Goal: Information Seeking & Learning: Find contact information

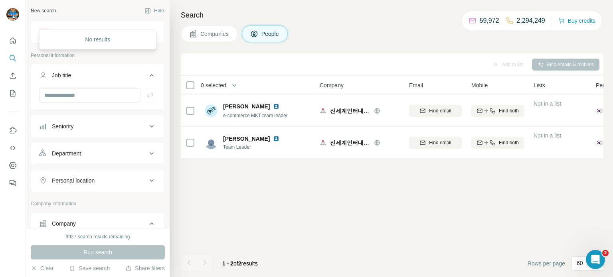
scroll to position [237, 0]
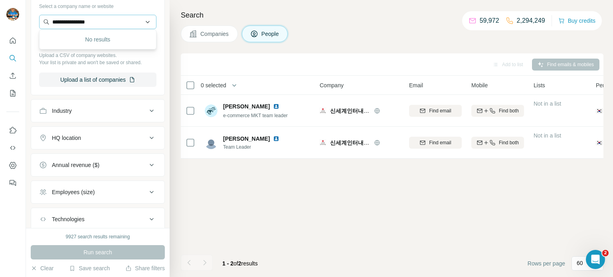
click at [107, 27] on input "**********" at bounding box center [97, 22] width 117 height 14
type input "**********"
click at [95, 40] on div "StarKist Co. [DOMAIN_NAME]" at bounding box center [97, 43] width 113 height 22
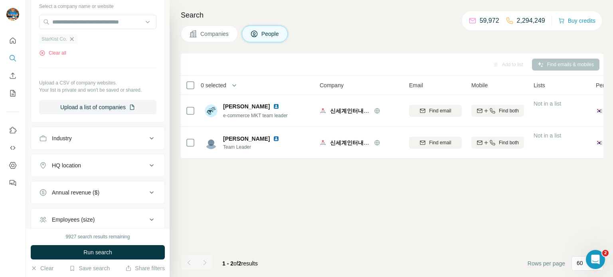
click at [72, 36] on icon "button" at bounding box center [72, 39] width 6 height 6
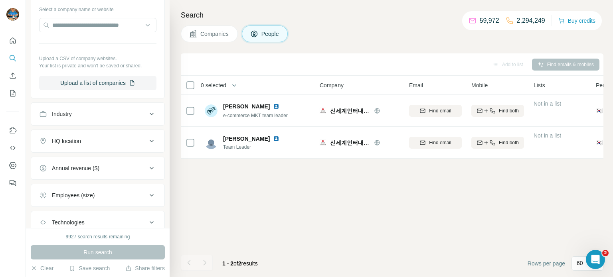
scroll to position [234, 0]
click at [107, 25] on input "text" at bounding box center [97, 25] width 117 height 14
paste input "*********"
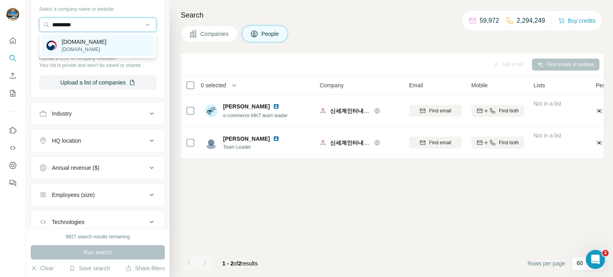
type input "*********"
click at [123, 45] on div "[DOMAIN_NAME] [DOMAIN_NAME]" at bounding box center [97, 46] width 113 height 22
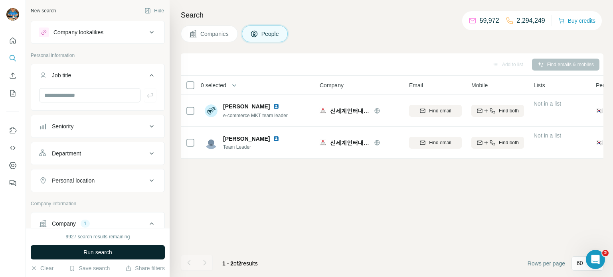
click at [107, 251] on span "Run search" at bounding box center [97, 253] width 29 height 8
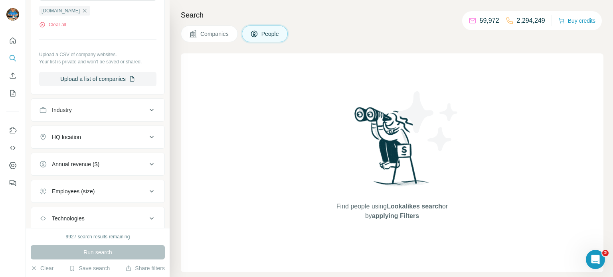
scroll to position [267, 0]
click at [254, 87] on div "Find people using Lookalikes search or by applying Filters" at bounding box center [392, 162] width 423 height 219
click at [81, 6] on icon "button" at bounding box center [84, 9] width 6 height 6
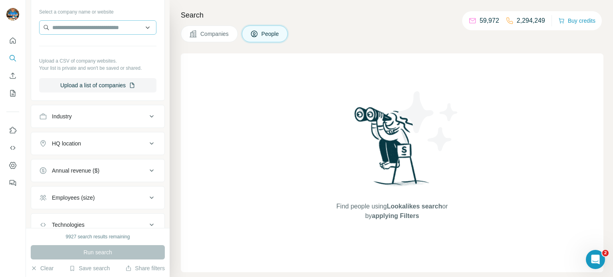
scroll to position [231, 0]
click at [114, 30] on input "text" at bounding box center [97, 28] width 117 height 14
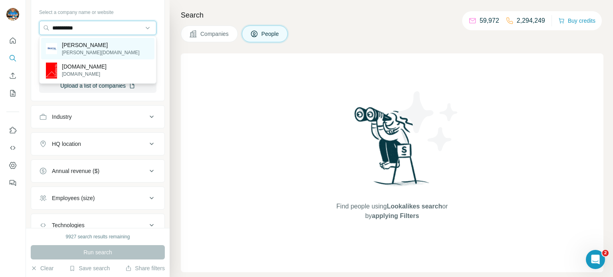
type input "**********"
click at [103, 44] on div "[PERSON_NAME][DOMAIN_NAME]" at bounding box center [97, 49] width 113 height 22
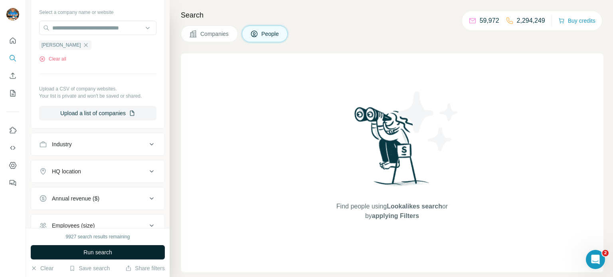
click at [94, 250] on span "Run search" at bounding box center [97, 253] width 29 height 8
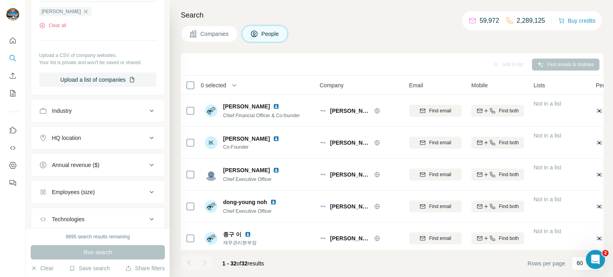
scroll to position [267, 0]
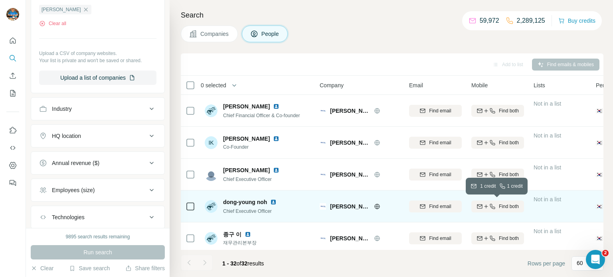
click at [491, 206] on icon "button" at bounding box center [492, 207] width 6 height 6
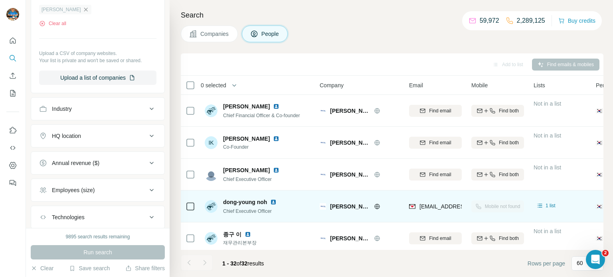
click at [83, 8] on icon "button" at bounding box center [86, 9] width 6 height 6
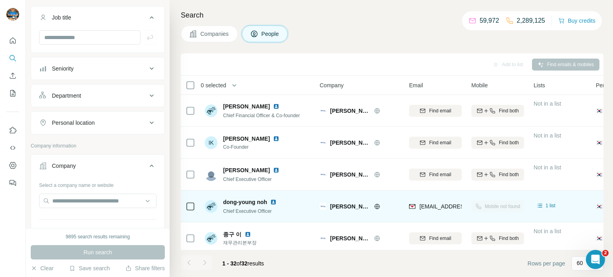
scroll to position [56, 0]
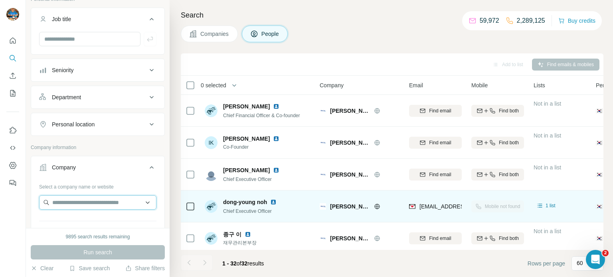
click at [79, 200] on input "text" at bounding box center [97, 203] width 117 height 14
paste input "*********"
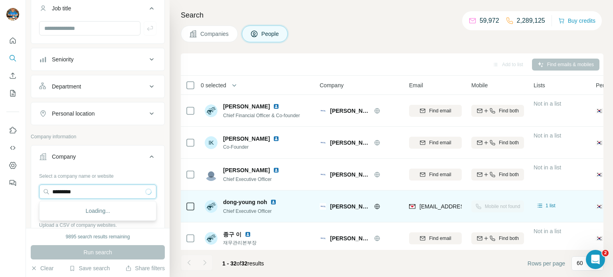
scroll to position [69, 0]
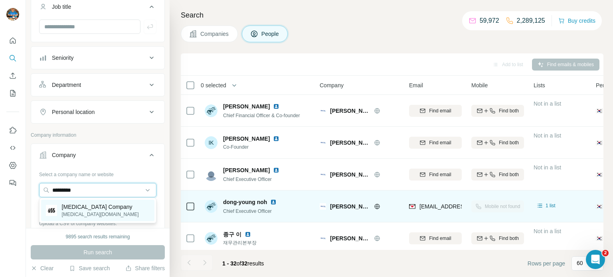
type input "*********"
click at [85, 213] on p "[MEDICAL_DATA][DOMAIN_NAME]" at bounding box center [100, 214] width 77 height 7
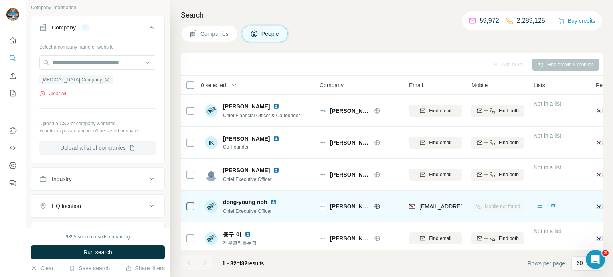
scroll to position [212, 0]
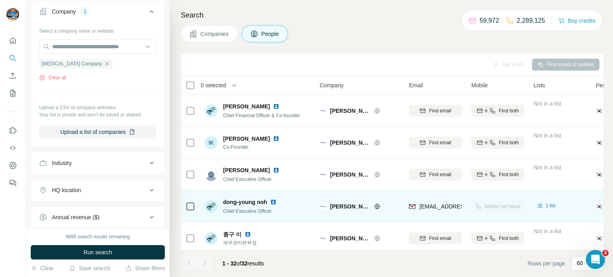
click at [104, 253] on span "Run search" at bounding box center [97, 253] width 29 height 8
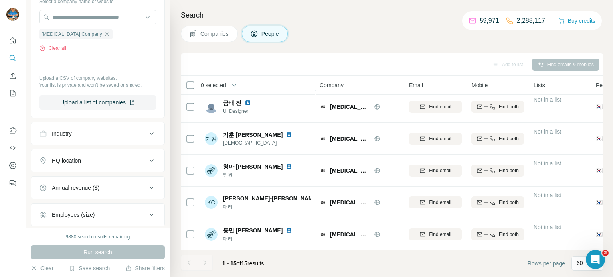
scroll to position [247, 0]
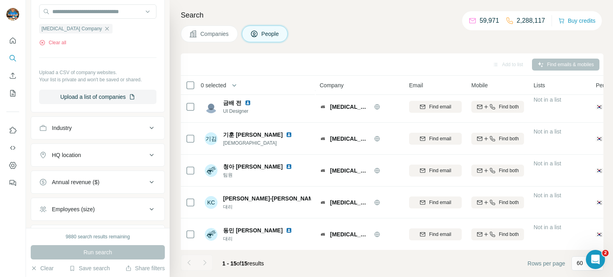
click at [358, 40] on div "Companies People" at bounding box center [392, 34] width 423 height 17
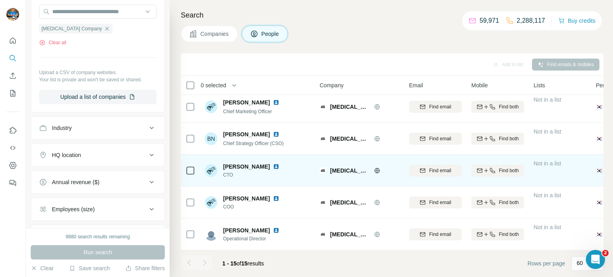
scroll to position [0, 0]
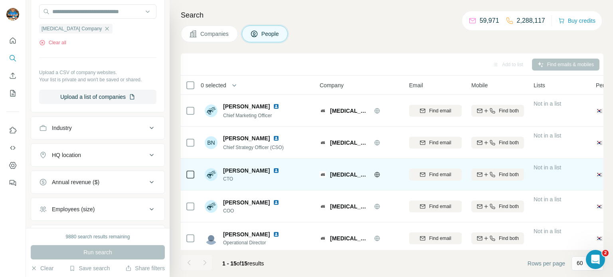
click at [278, 177] on div "[PERSON_NAME] CTO" at bounding box center [258, 175] width 106 height 22
click at [273, 170] on img at bounding box center [276, 171] width 6 height 6
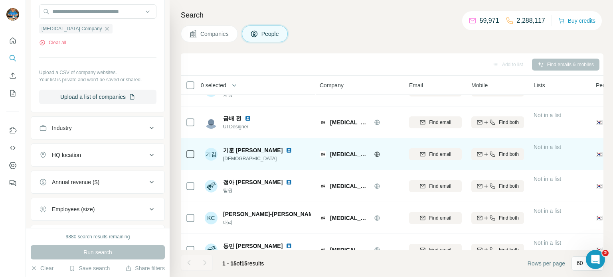
scroll to position [323, 0]
